Goal: Transaction & Acquisition: Obtain resource

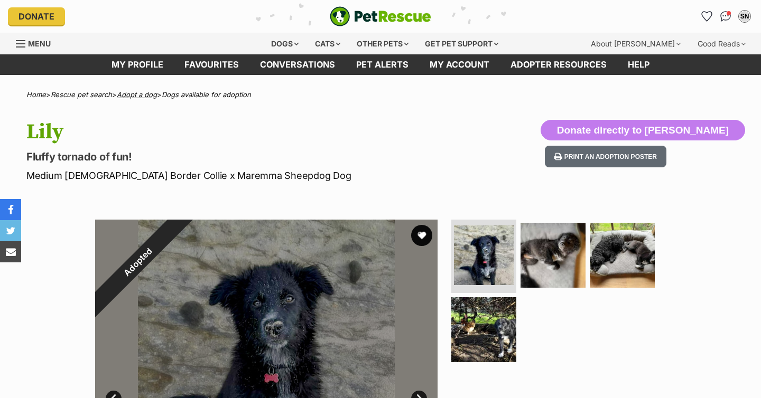
click at [145, 95] on link "Adopt a dog" at bounding box center [137, 94] width 40 height 8
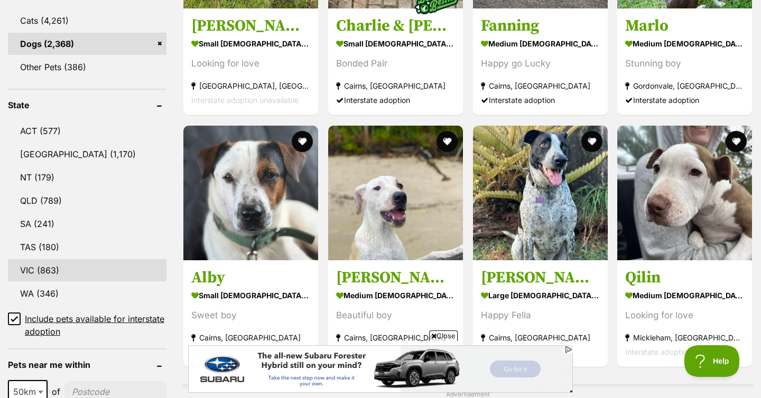
click at [40, 259] on link "VIC (863)" at bounding box center [87, 270] width 159 height 22
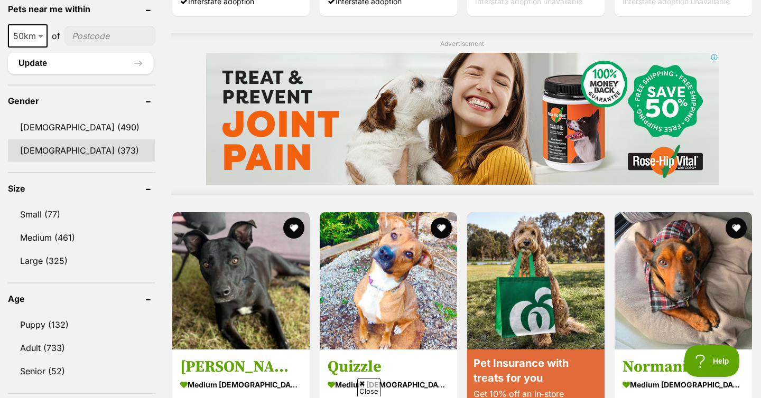
click at [39, 147] on link "Female (373)" at bounding box center [81, 150] width 147 height 22
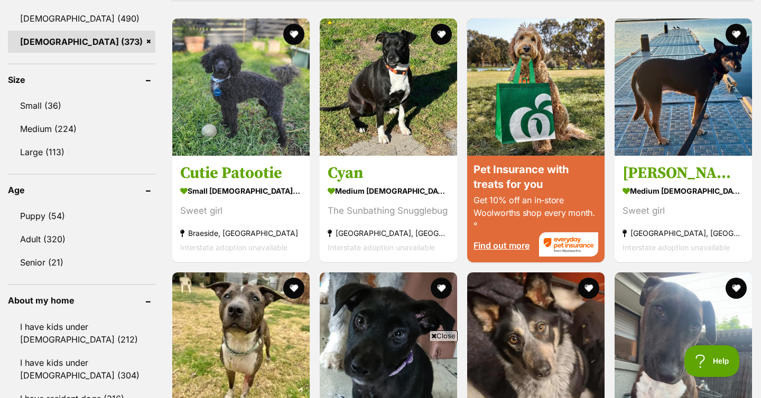
scroll to position [949, 0]
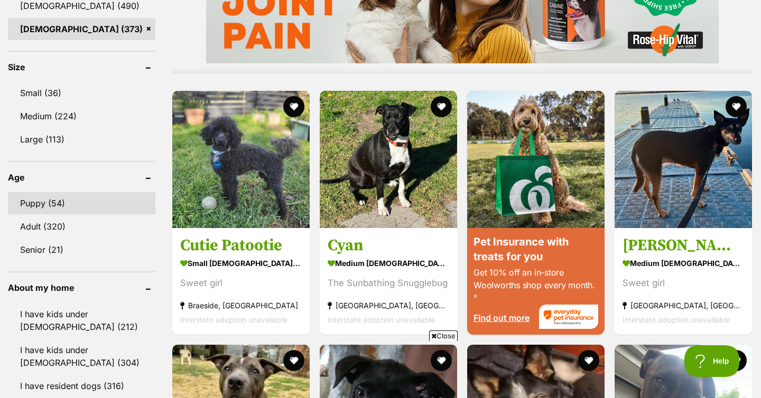
click at [25, 207] on link "Puppy (54)" at bounding box center [81, 203] width 147 height 22
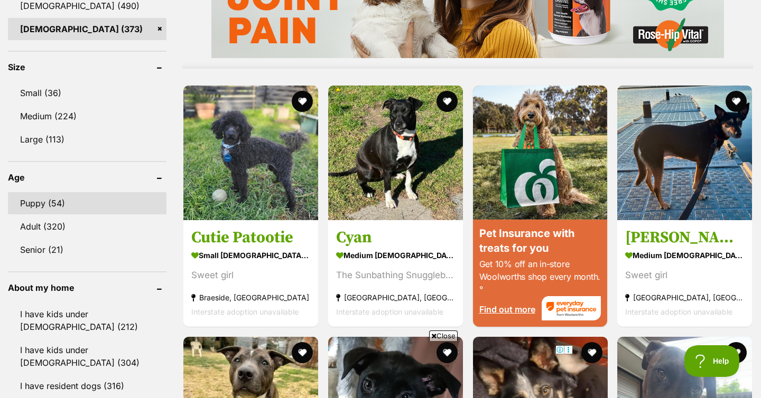
scroll to position [0, 0]
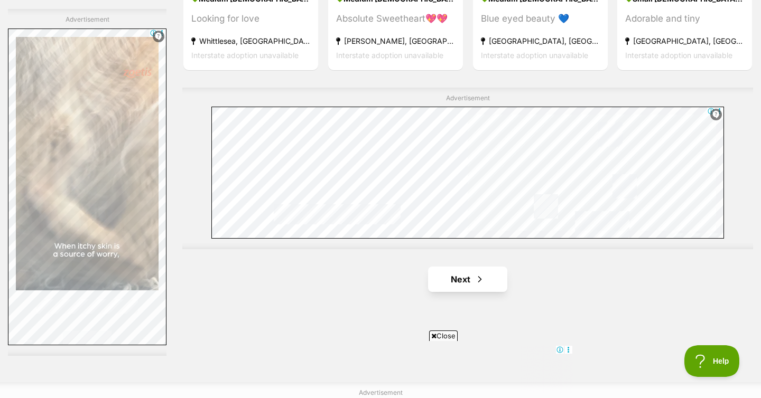
scroll to position [1858, 0]
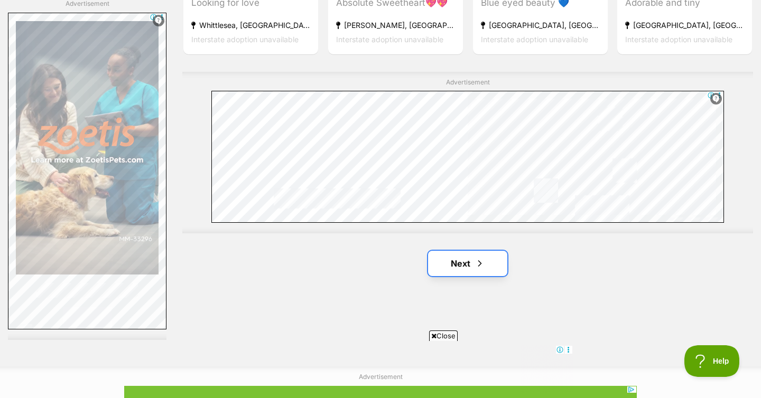
click at [457, 251] on link "Next" at bounding box center [467, 263] width 79 height 25
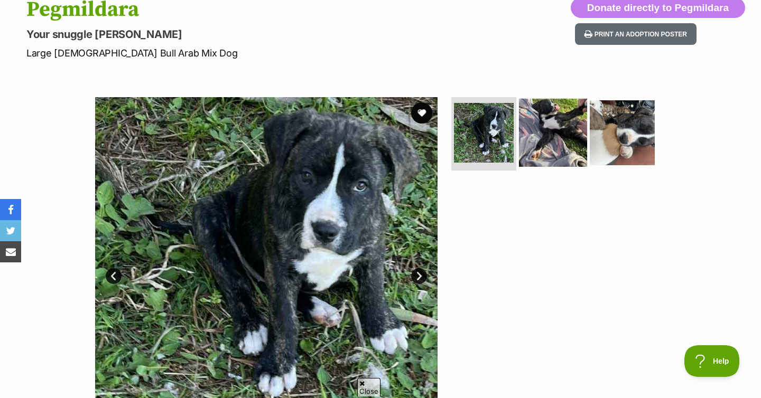
click at [552, 134] on img at bounding box center [553, 132] width 68 height 68
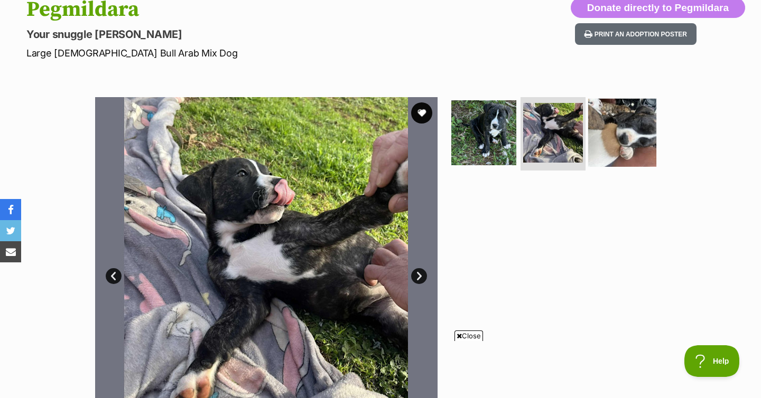
click at [591, 136] on img at bounding box center [622, 132] width 68 height 68
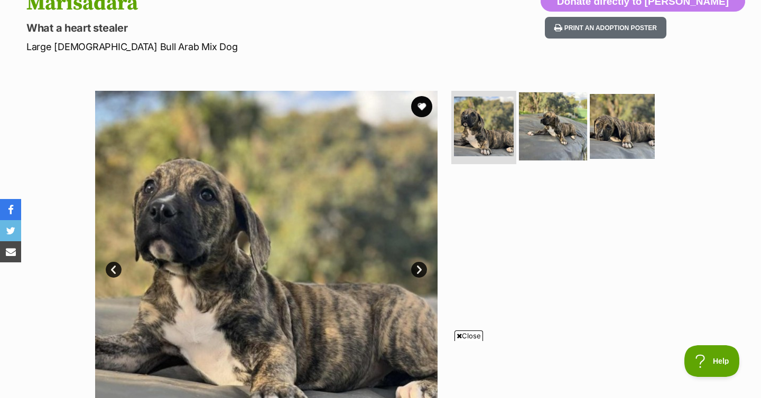
click at [553, 144] on img at bounding box center [553, 126] width 68 height 68
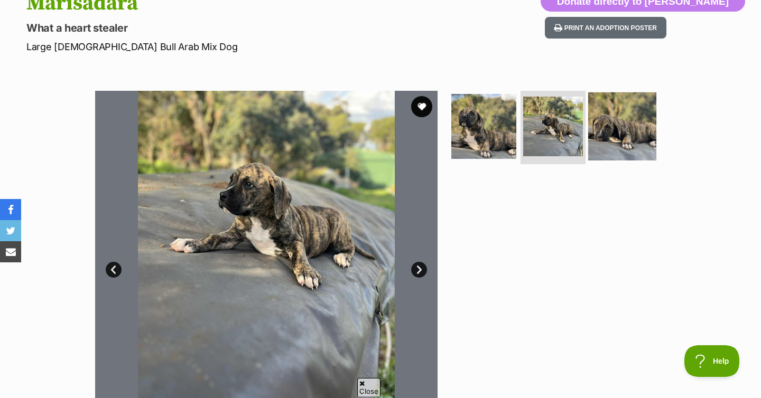
click at [619, 151] on img at bounding box center [622, 126] width 68 height 68
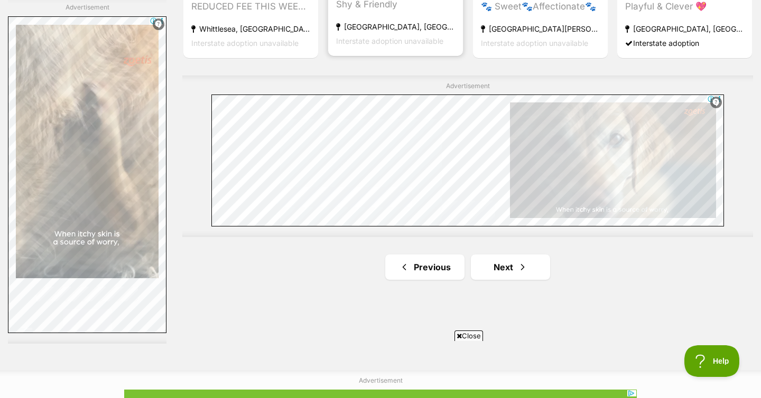
scroll to position [1899, 0]
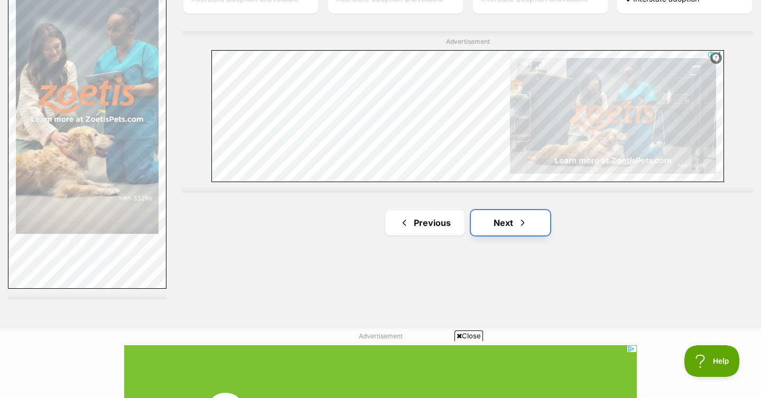
click at [493, 210] on link "Next" at bounding box center [510, 222] width 79 height 25
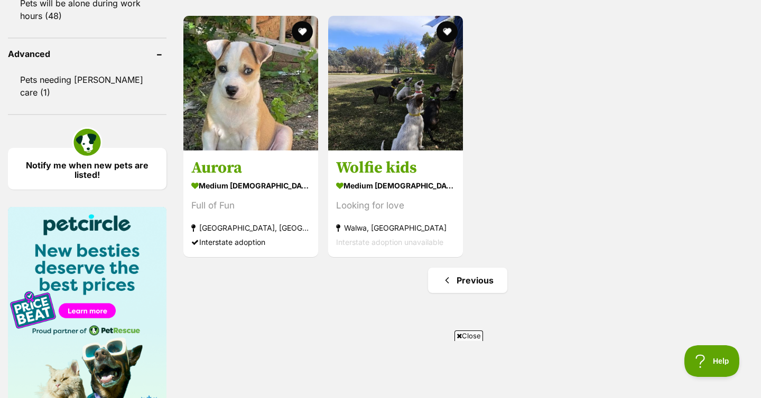
scroll to position [1405, 0]
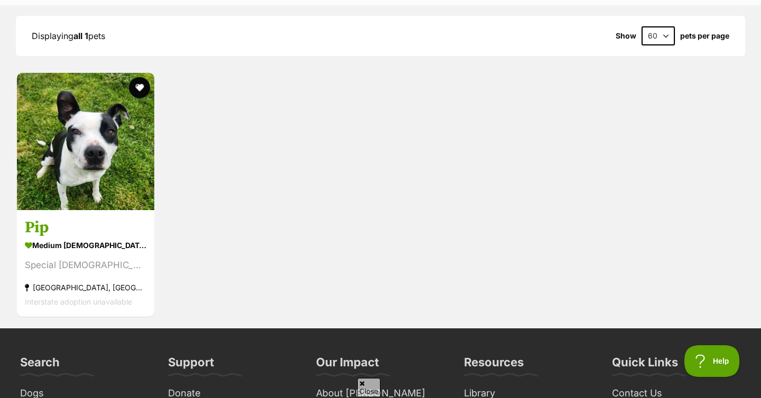
scroll to position [978, 0]
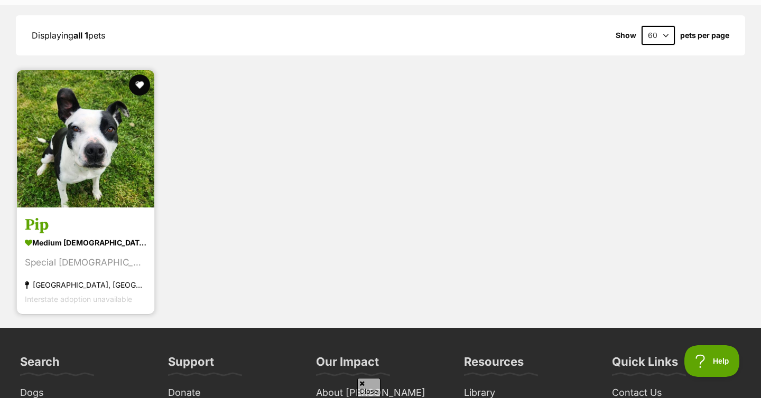
click at [98, 163] on img at bounding box center [85, 138] width 137 height 137
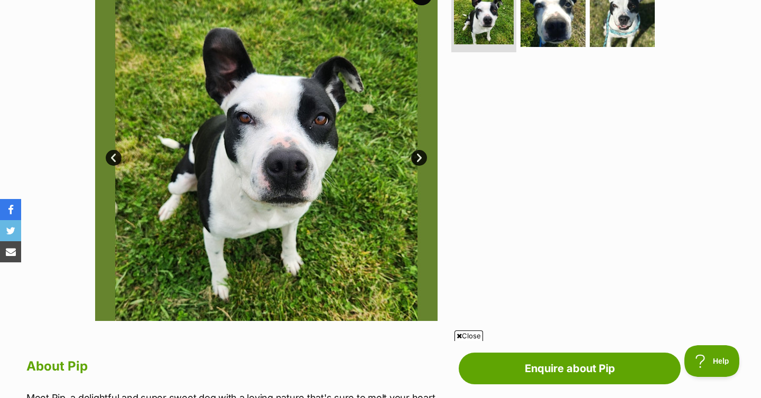
scroll to position [237, 0]
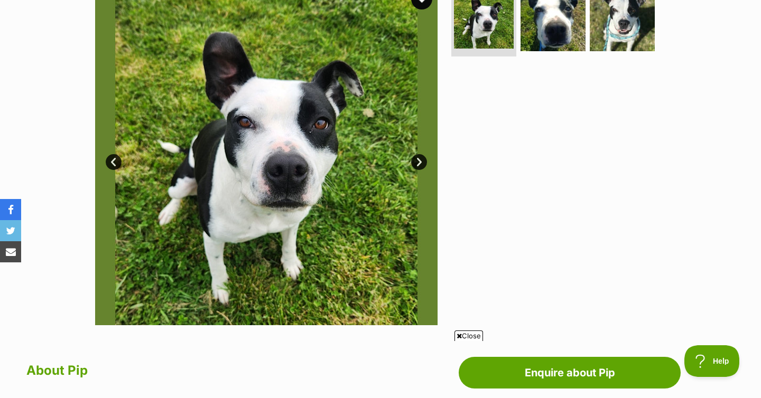
click at [430, 156] on img at bounding box center [266, 154] width 342 height 342
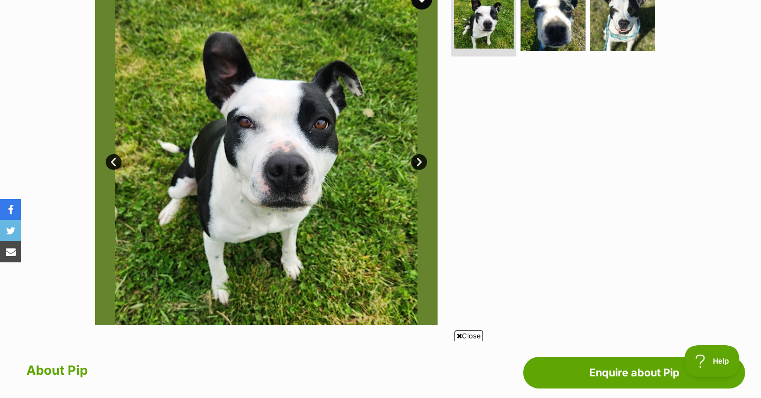
click at [422, 161] on link "Next" at bounding box center [419, 162] width 16 height 16
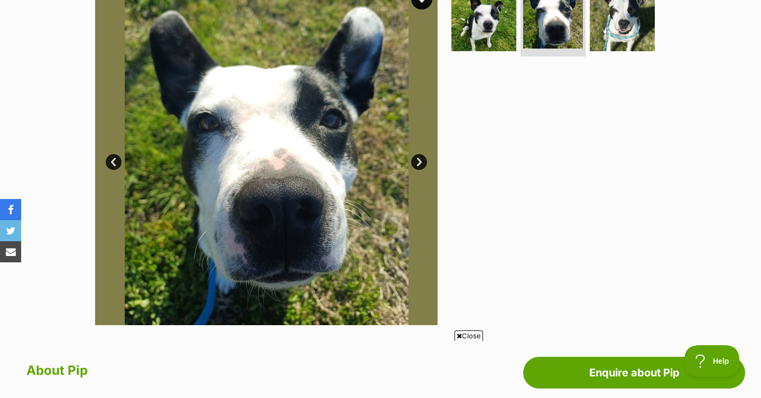
scroll to position [0, 0]
click at [422, 161] on link "Next" at bounding box center [419, 162] width 16 height 16
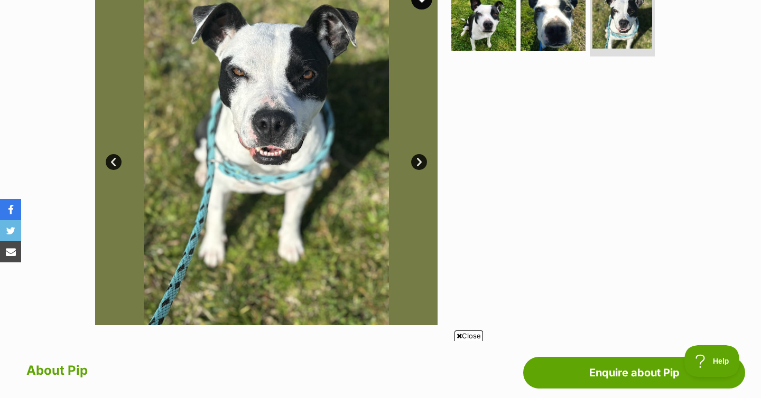
click at [421, 164] on link "Next" at bounding box center [419, 162] width 16 height 16
